Goal: Find specific page/section: Find specific page/section

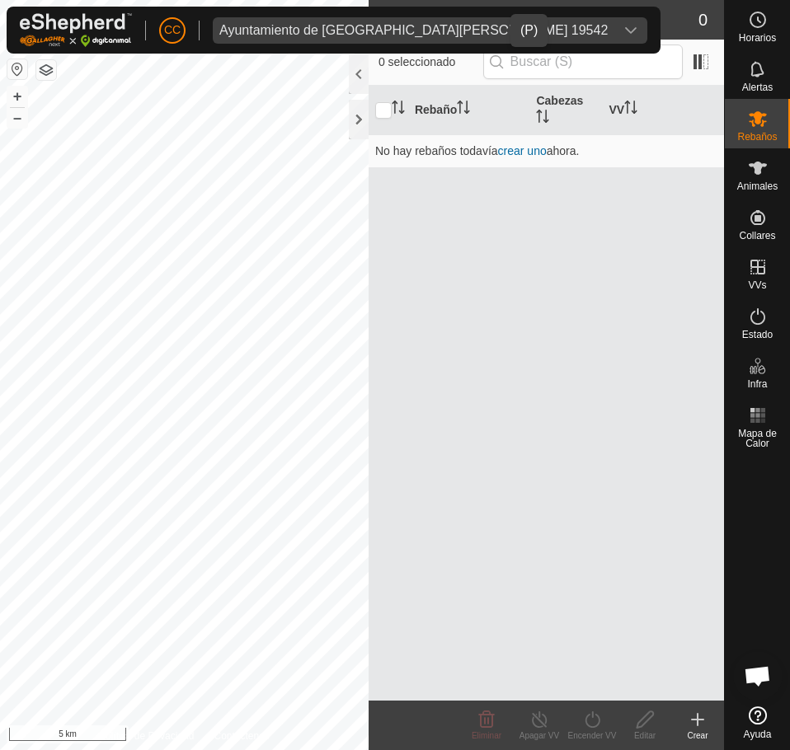
click at [334, 17] on span "Ayuntamiento de [GEOGRAPHIC_DATA][PERSON_NAME] 19542" at bounding box center [414, 30] width 402 height 26
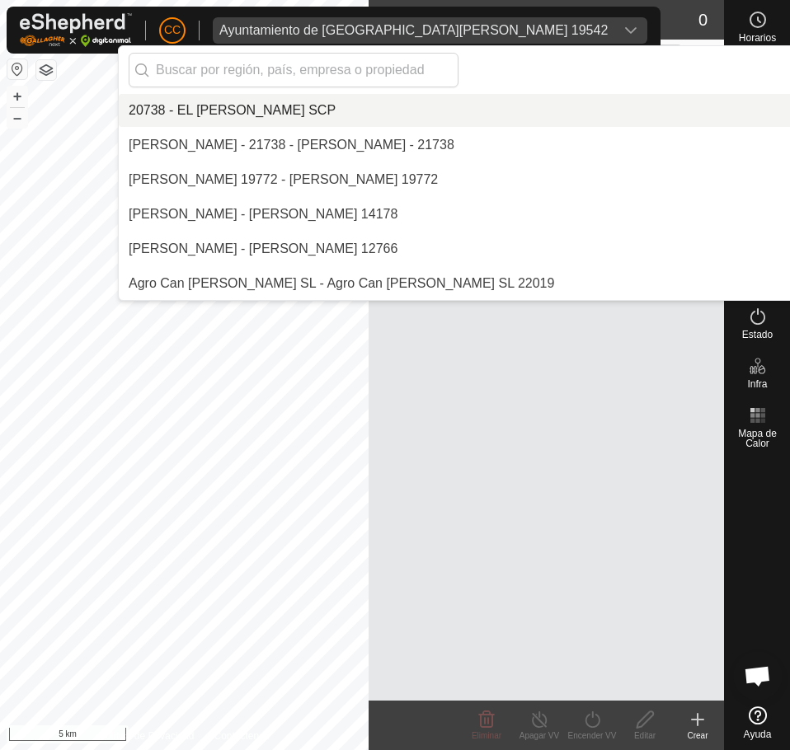
scroll to position [1732, 0]
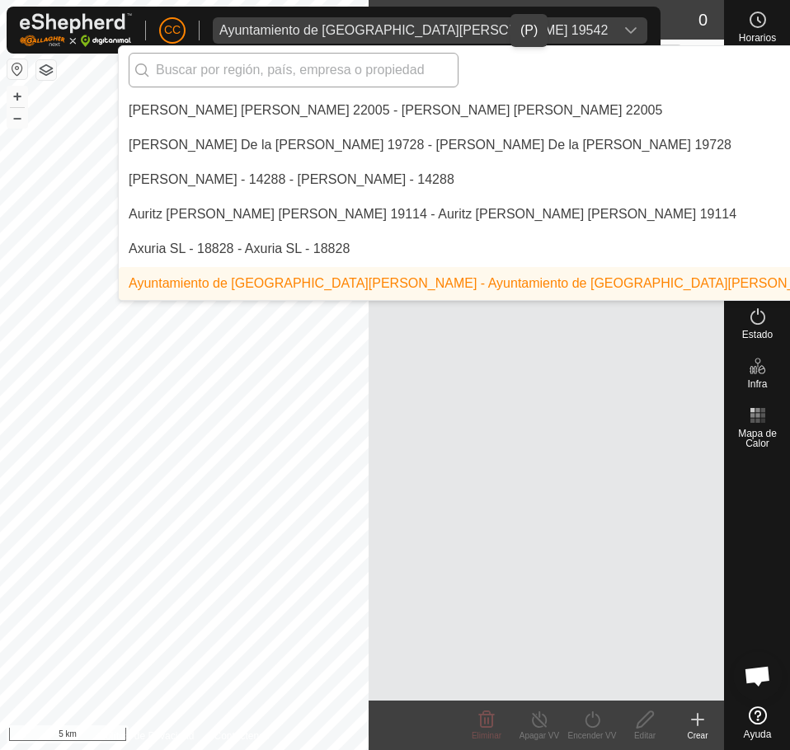
click at [277, 66] on input "text" at bounding box center [294, 70] width 330 height 35
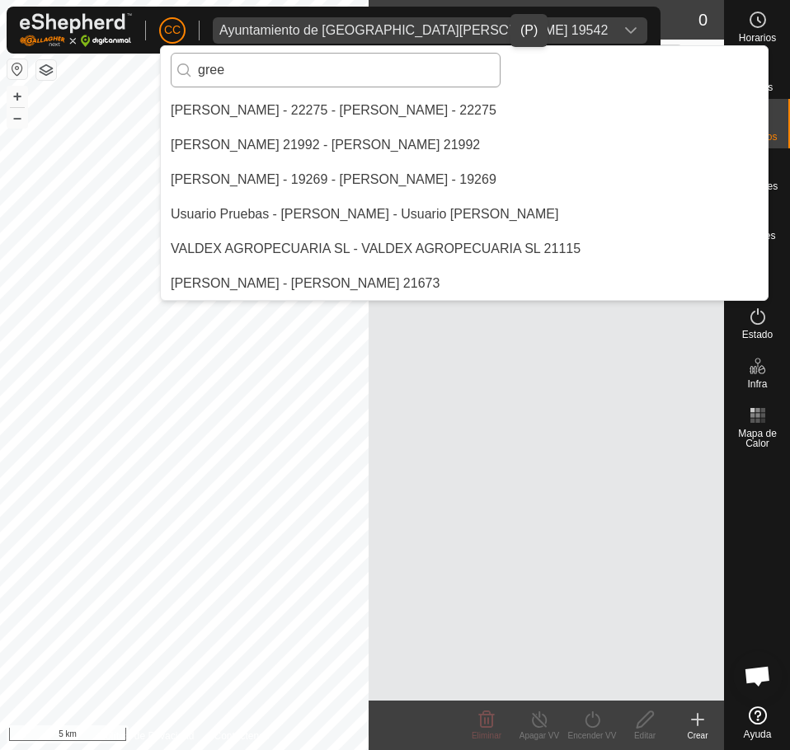
scroll to position [0, 0]
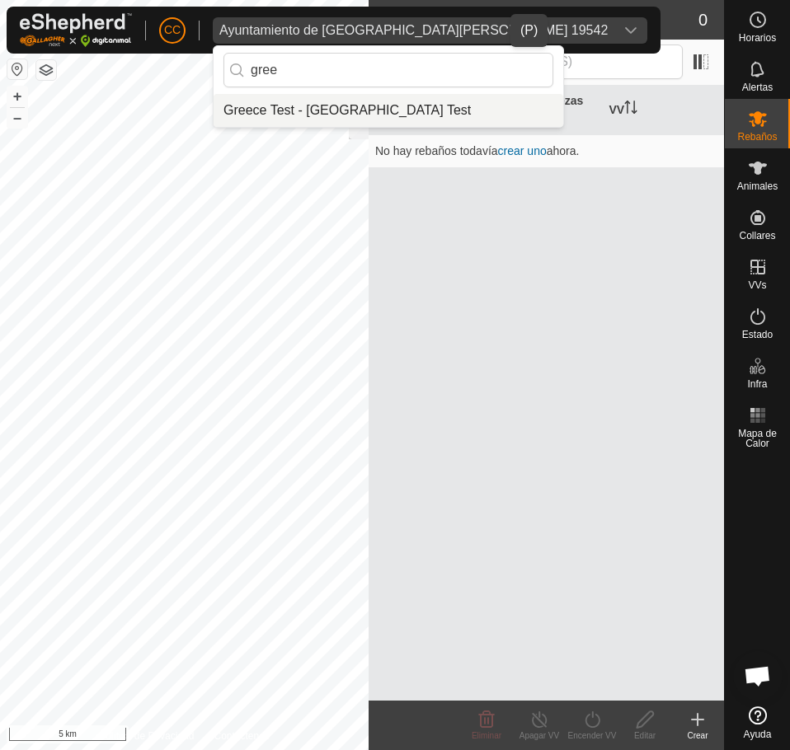
type input "gree"
click at [343, 115] on li "Greece Test - [GEOGRAPHIC_DATA] Test" at bounding box center [389, 110] width 350 height 33
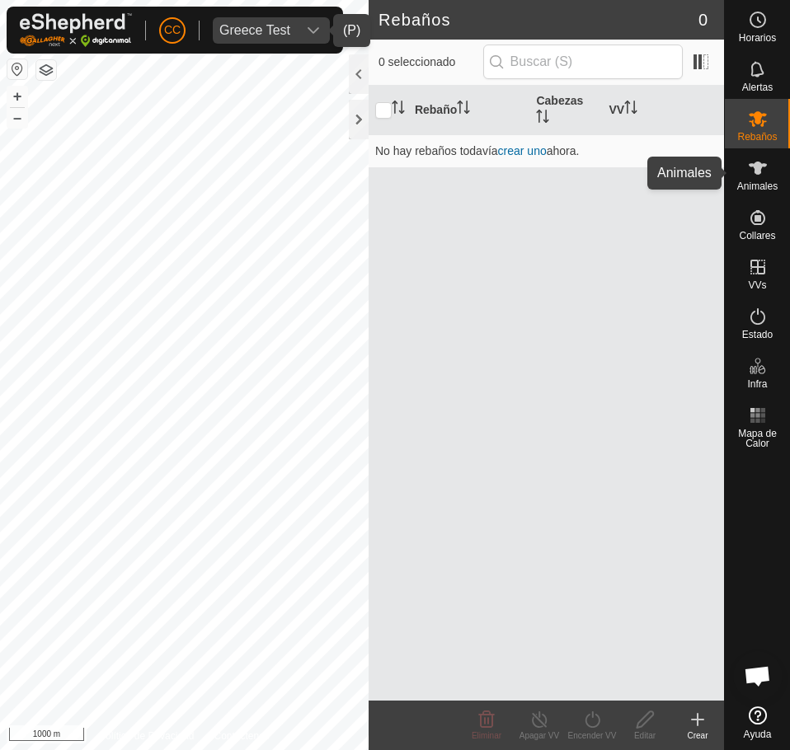
click at [766, 172] on icon at bounding box center [758, 168] width 20 height 20
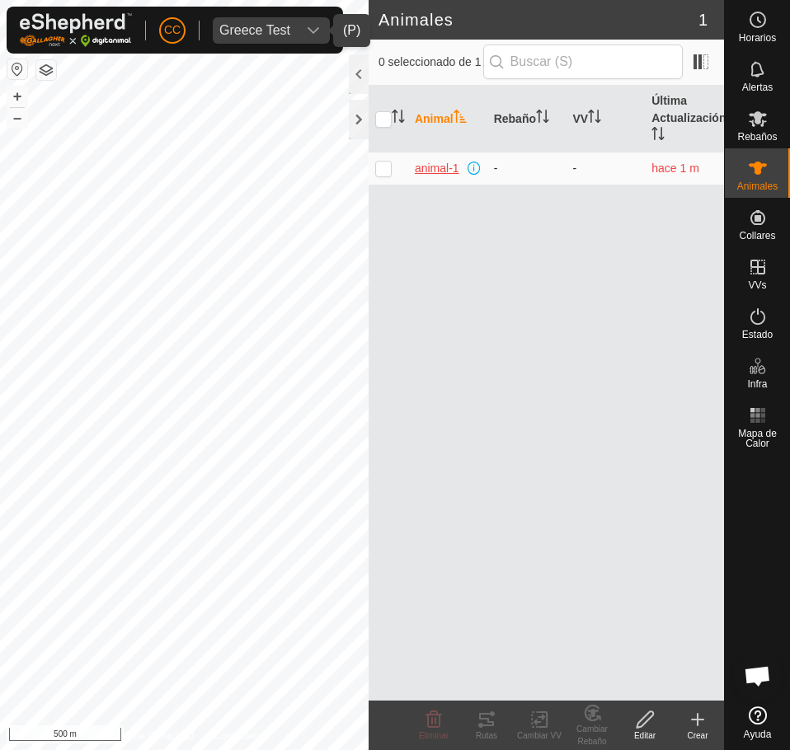
click at [439, 169] on span "animal-1" at bounding box center [437, 168] width 45 height 17
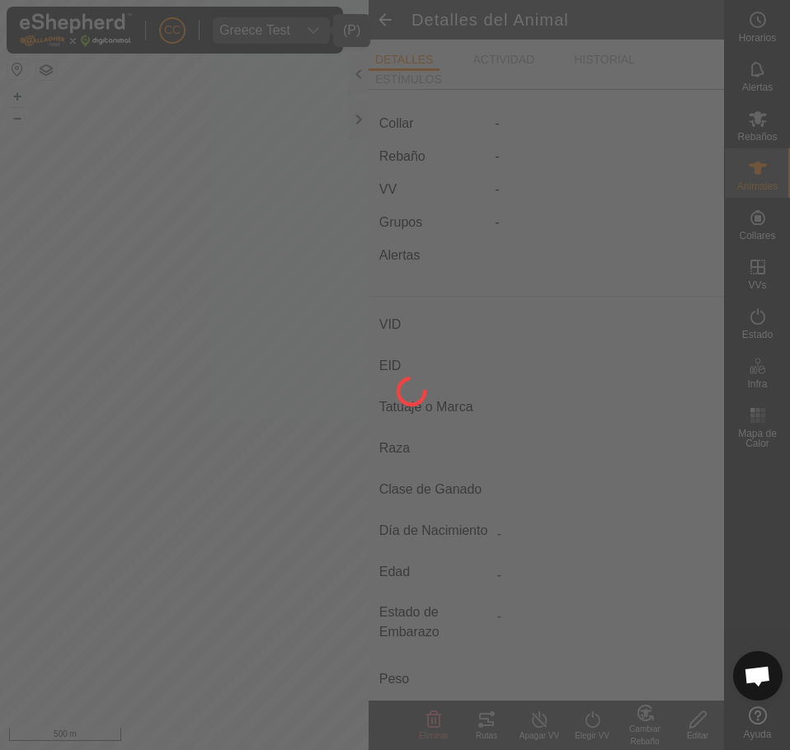
type input "animal-1"
type input "-"
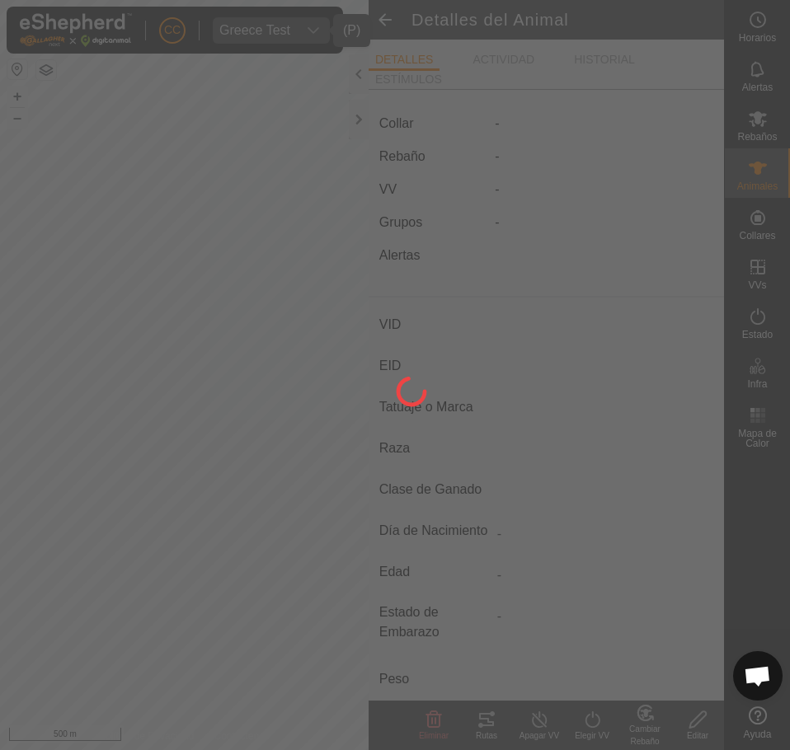
type input "0 kg"
type input "-"
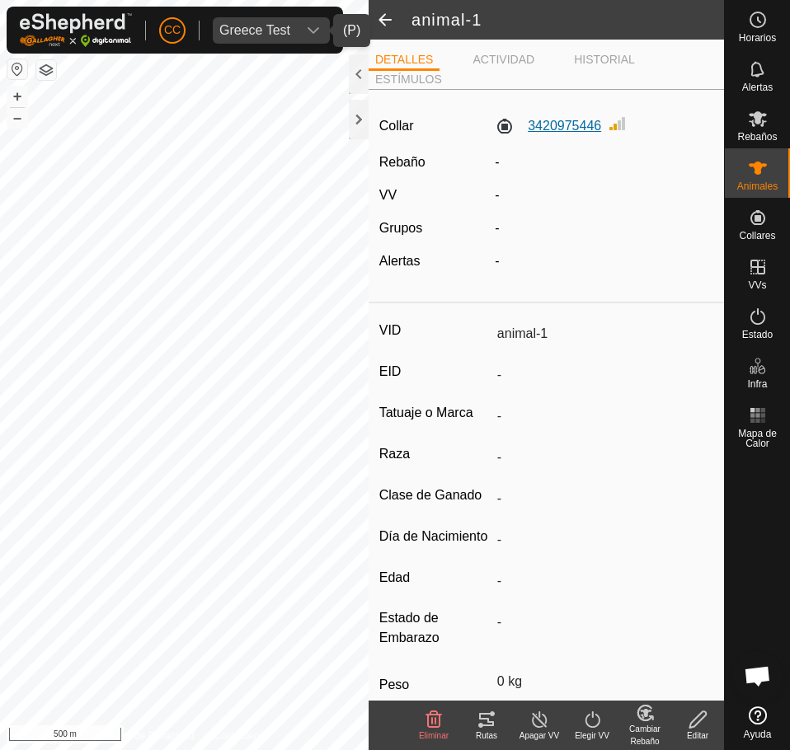
click at [557, 132] on label "3420975446" at bounding box center [548, 126] width 106 height 20
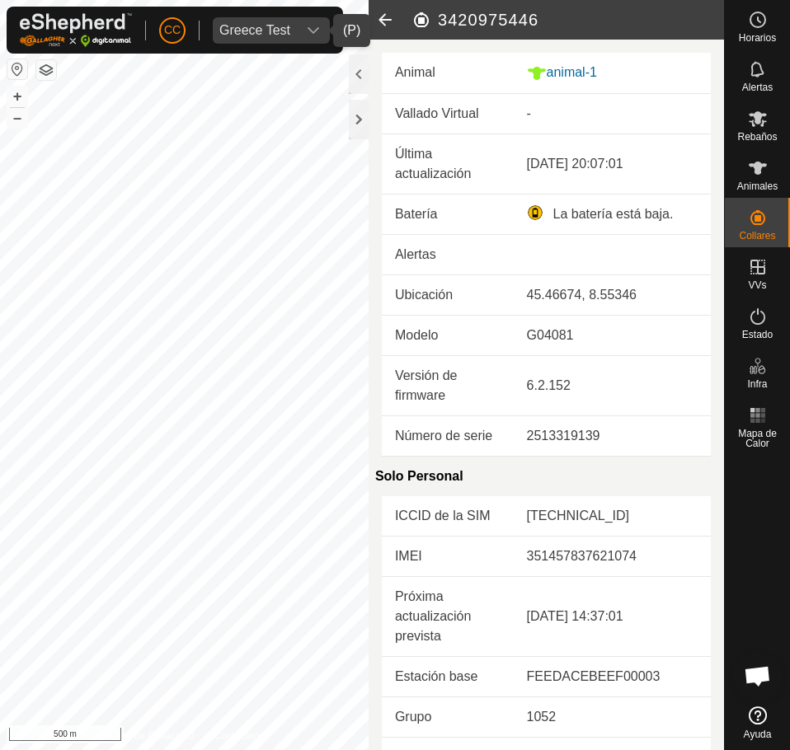
click at [385, 16] on icon at bounding box center [385, 20] width 33 height 40
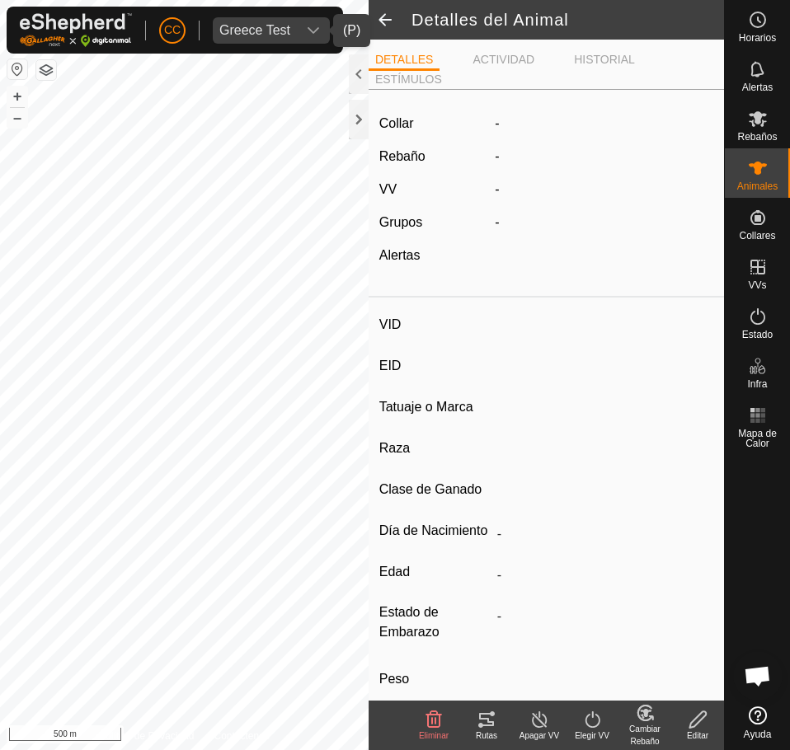
type input "animal-1"
type input "-"
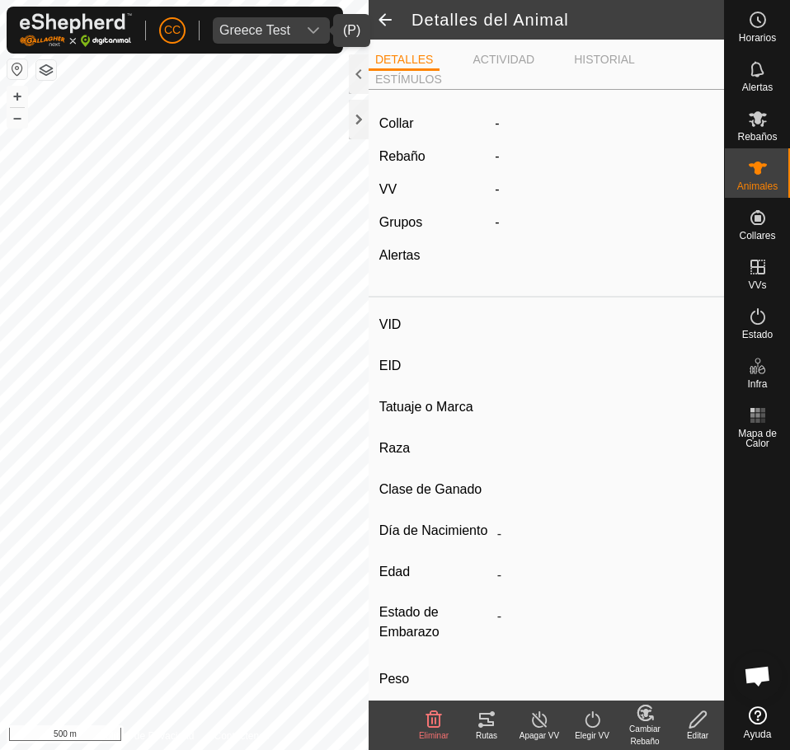
type input "0 kg"
type input "-"
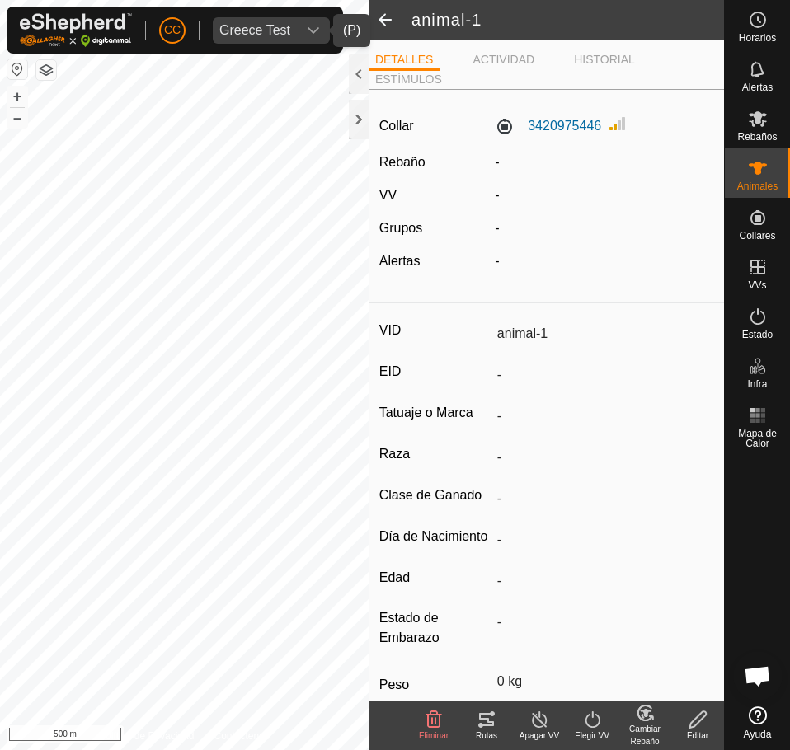
scroll to position [129, 0]
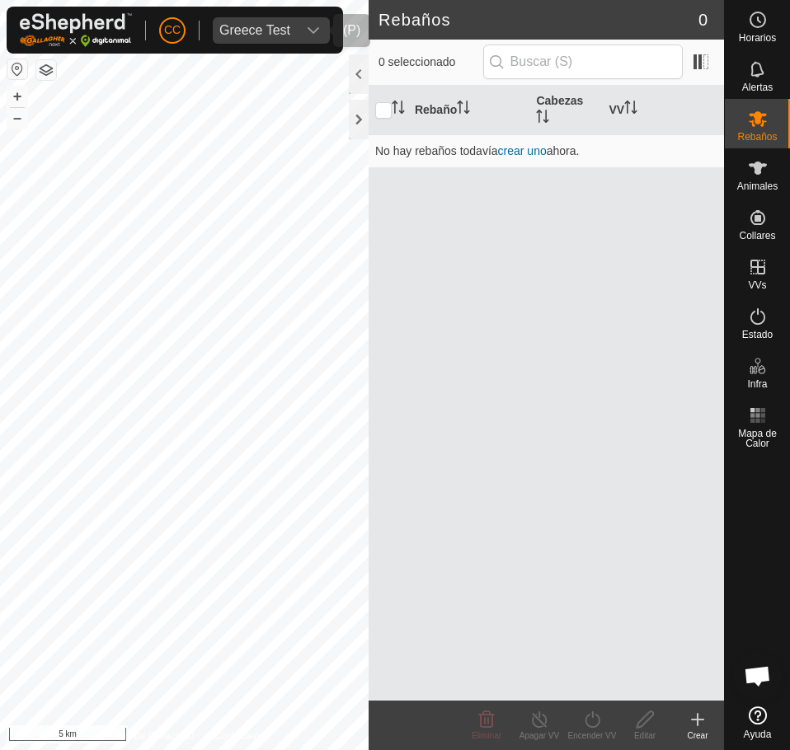
click at [242, 35] on div "Greece Test" at bounding box center [254, 30] width 71 height 13
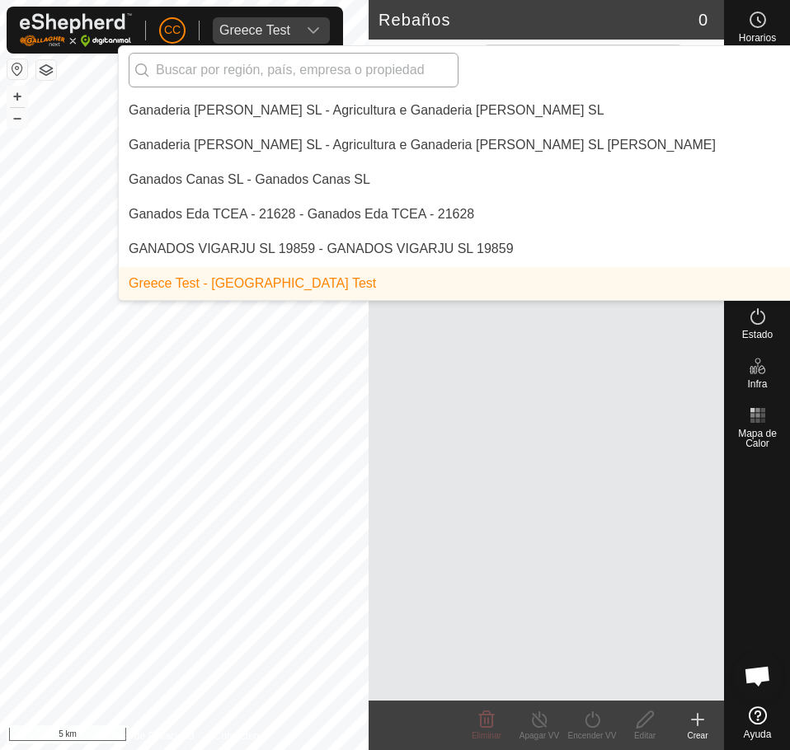
click at [226, 70] on input "text" at bounding box center [294, 70] width 330 height 35
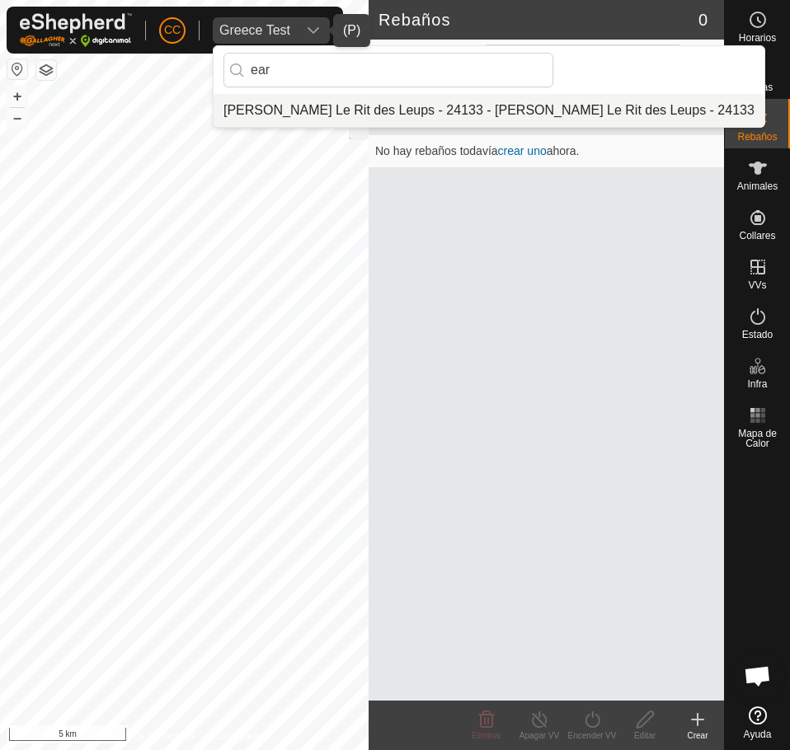
type input "ear"
click at [324, 103] on li "[PERSON_NAME] Le Rit des Leups - 24133 - [PERSON_NAME] Le Rit des Leups - 24133" at bounding box center [489, 110] width 551 height 33
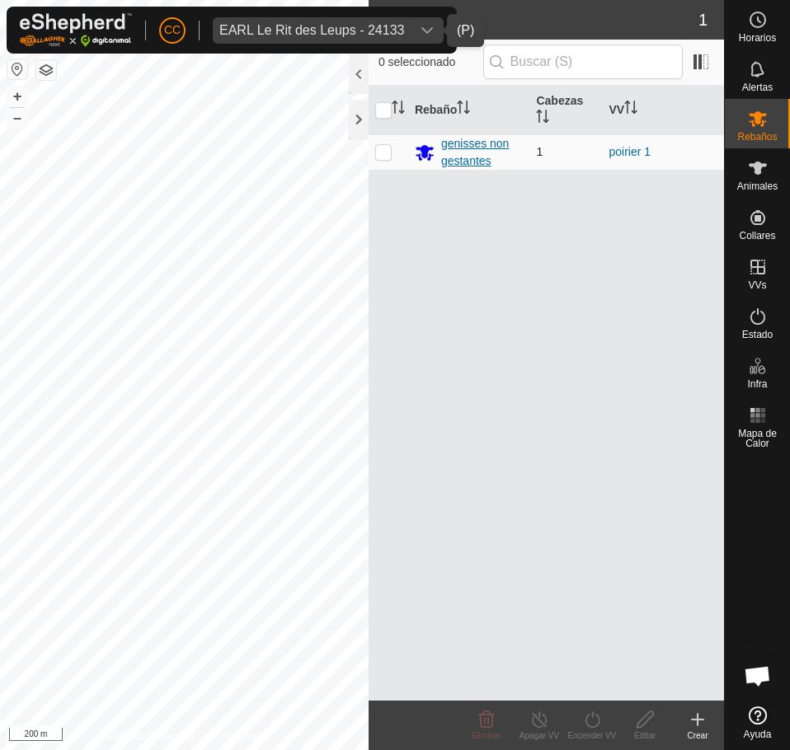
click at [463, 145] on div "genisses non gestantes" at bounding box center [482, 152] width 82 height 35
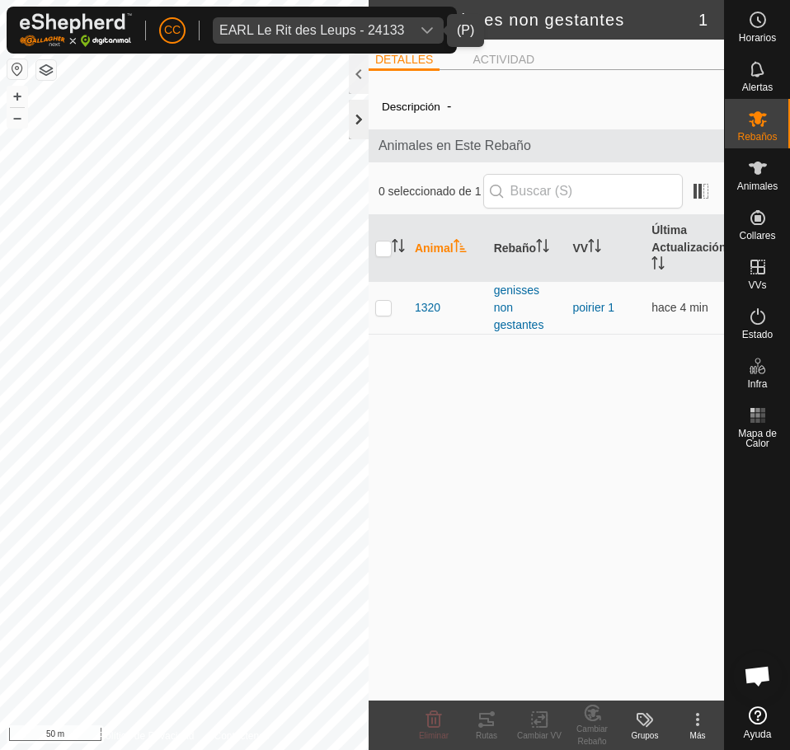
click at [355, 118] on div at bounding box center [359, 120] width 20 height 40
